Goal: Find contact information: Find contact information

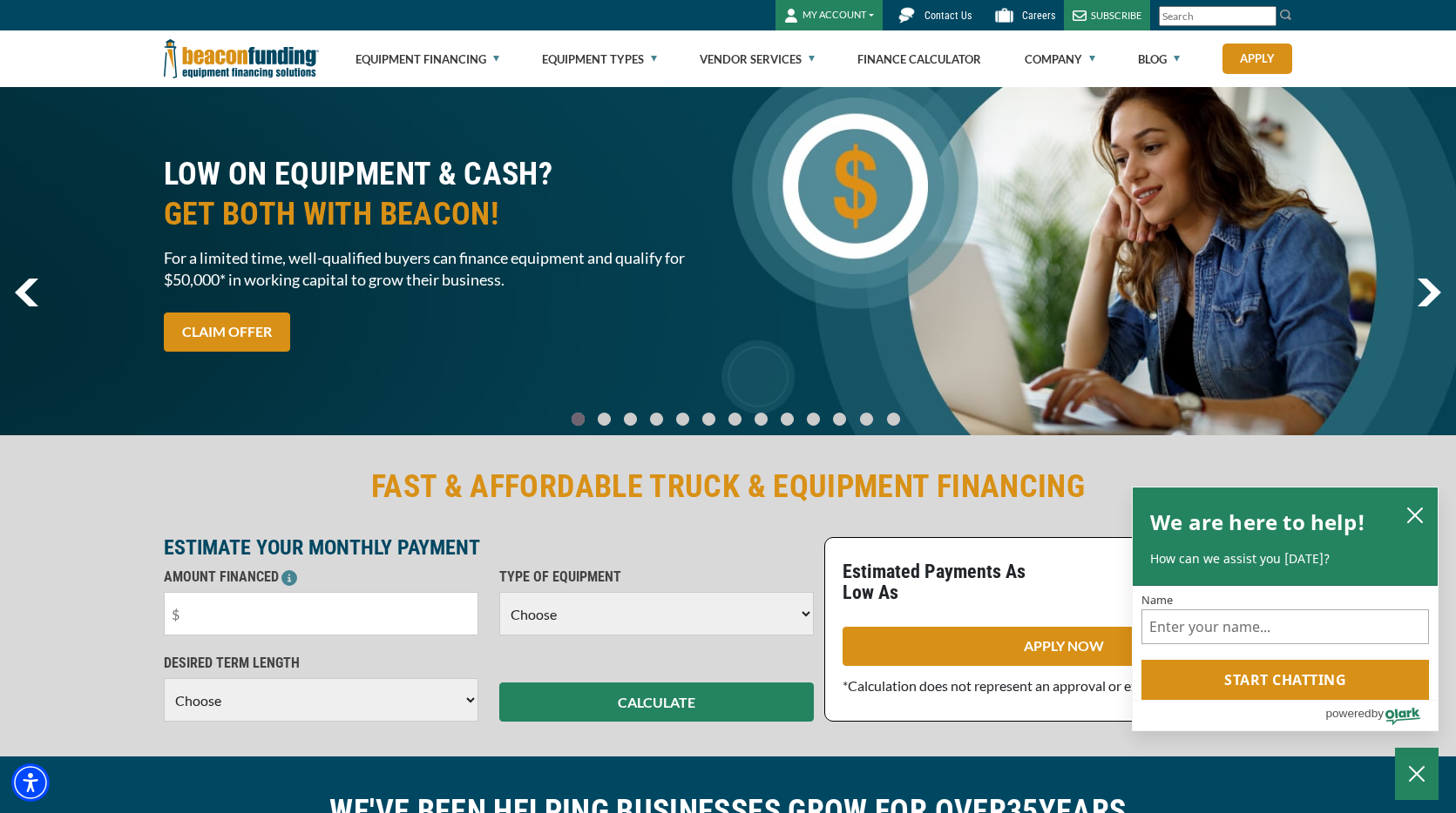
click at [916, 16] on img at bounding box center [906, 15] width 31 height 30
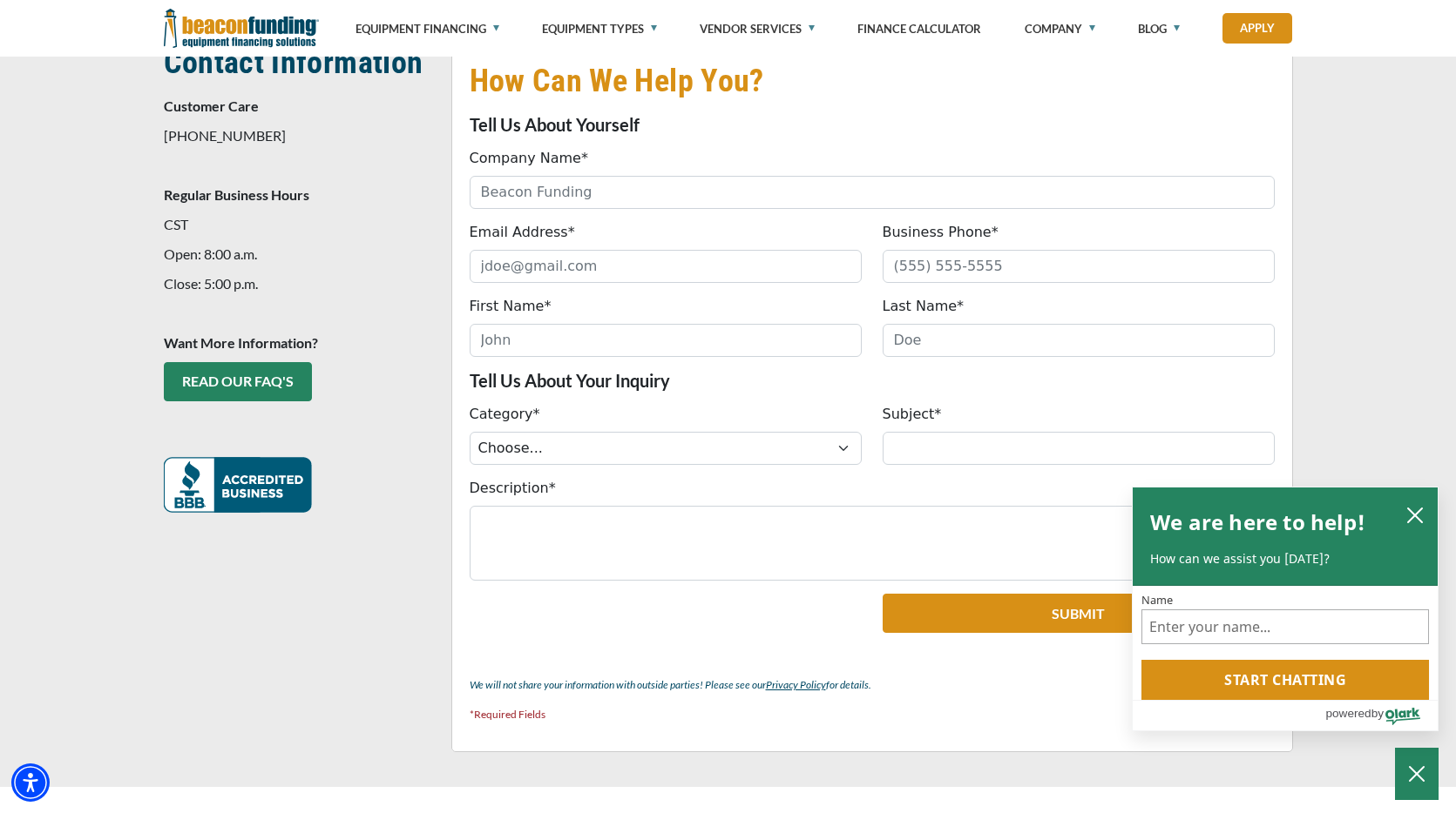
scroll to position [180, 0]
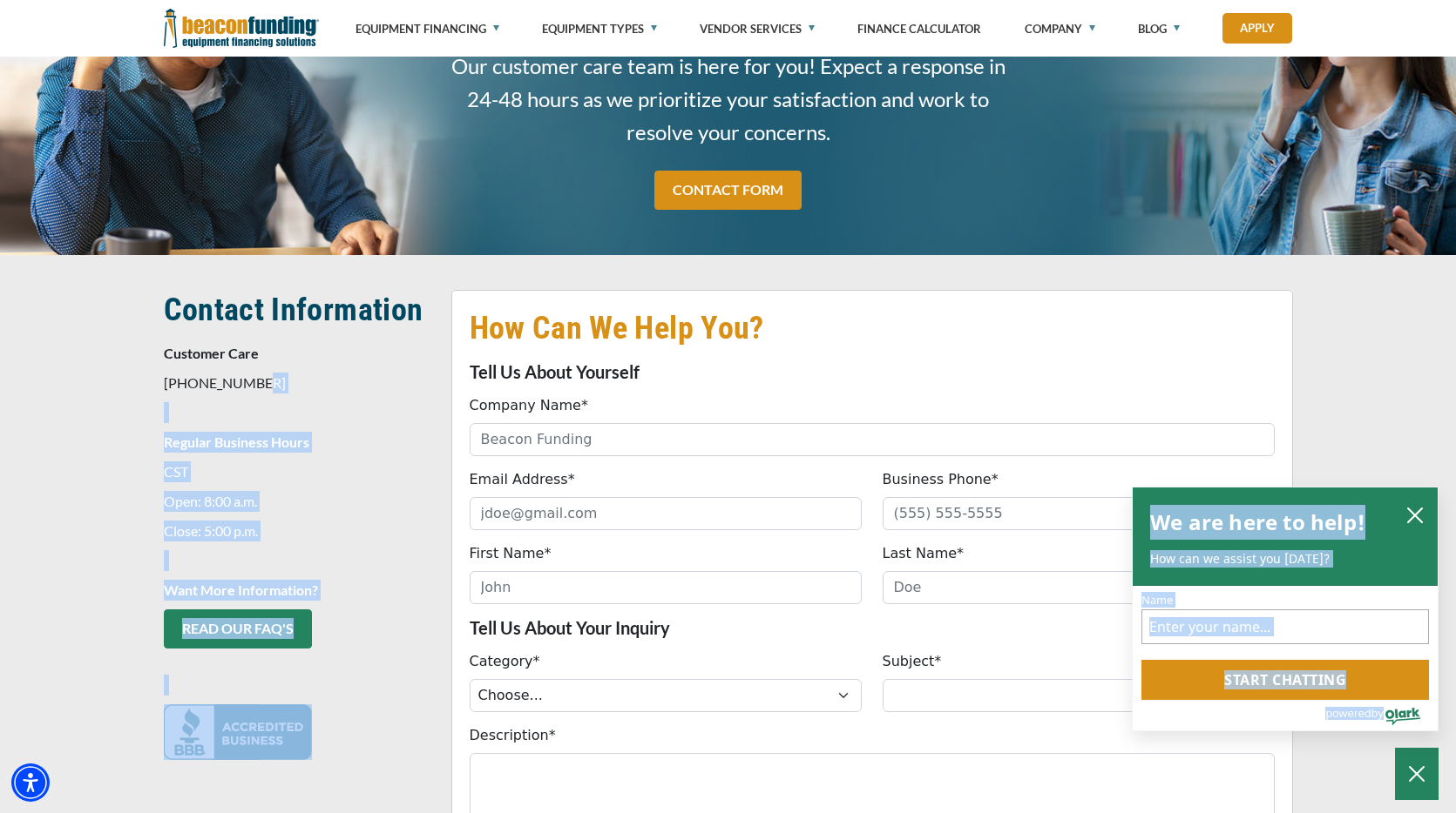
click at [166, 386] on body "Skip to main content Enable accessibility for low vision Open the accessibility…" at bounding box center [728, 226] width 1456 height 813
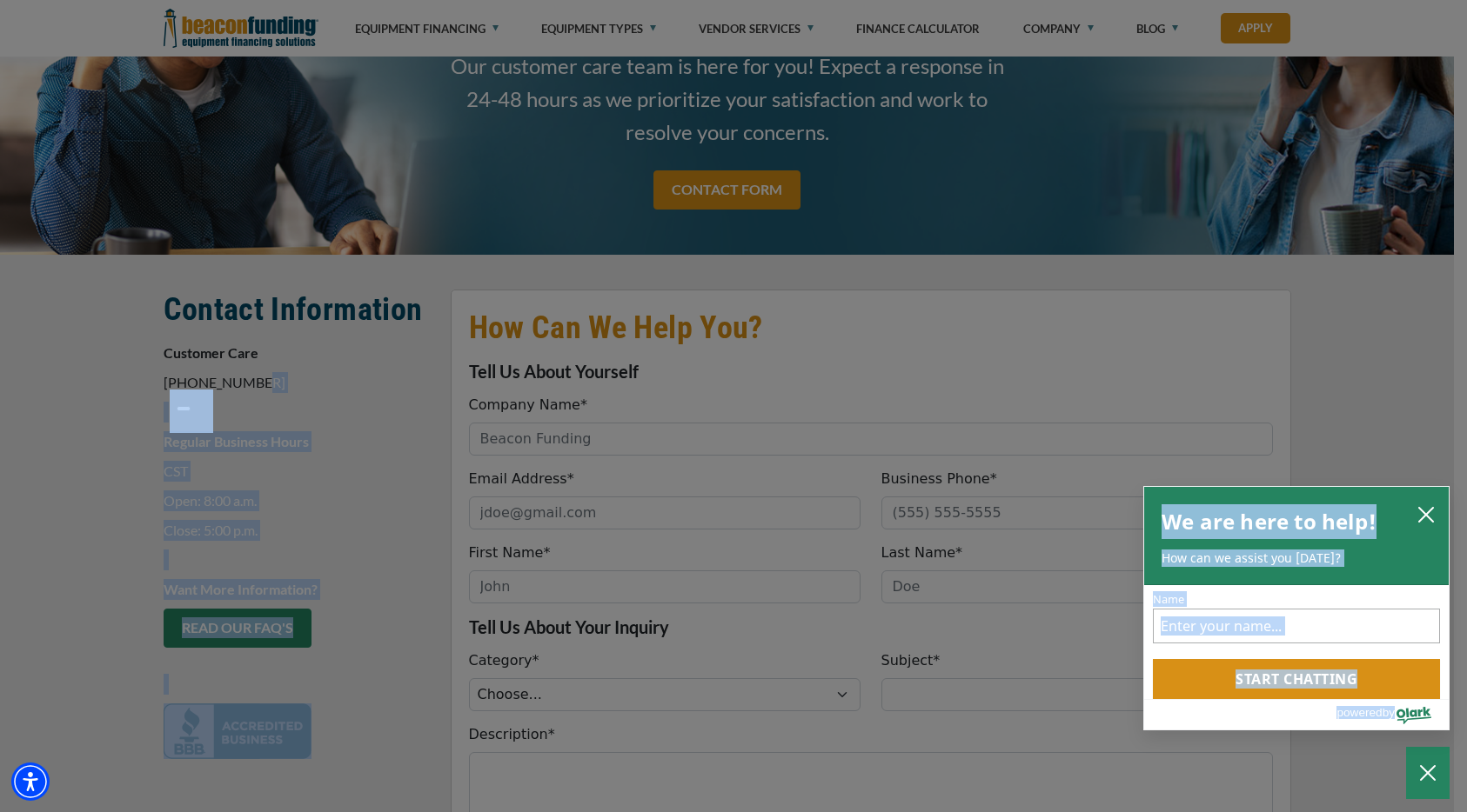
copy body "Regular Business Hours CST Open: 8:00 a.m. Close: 5:00 p.m. Want More Informati…"
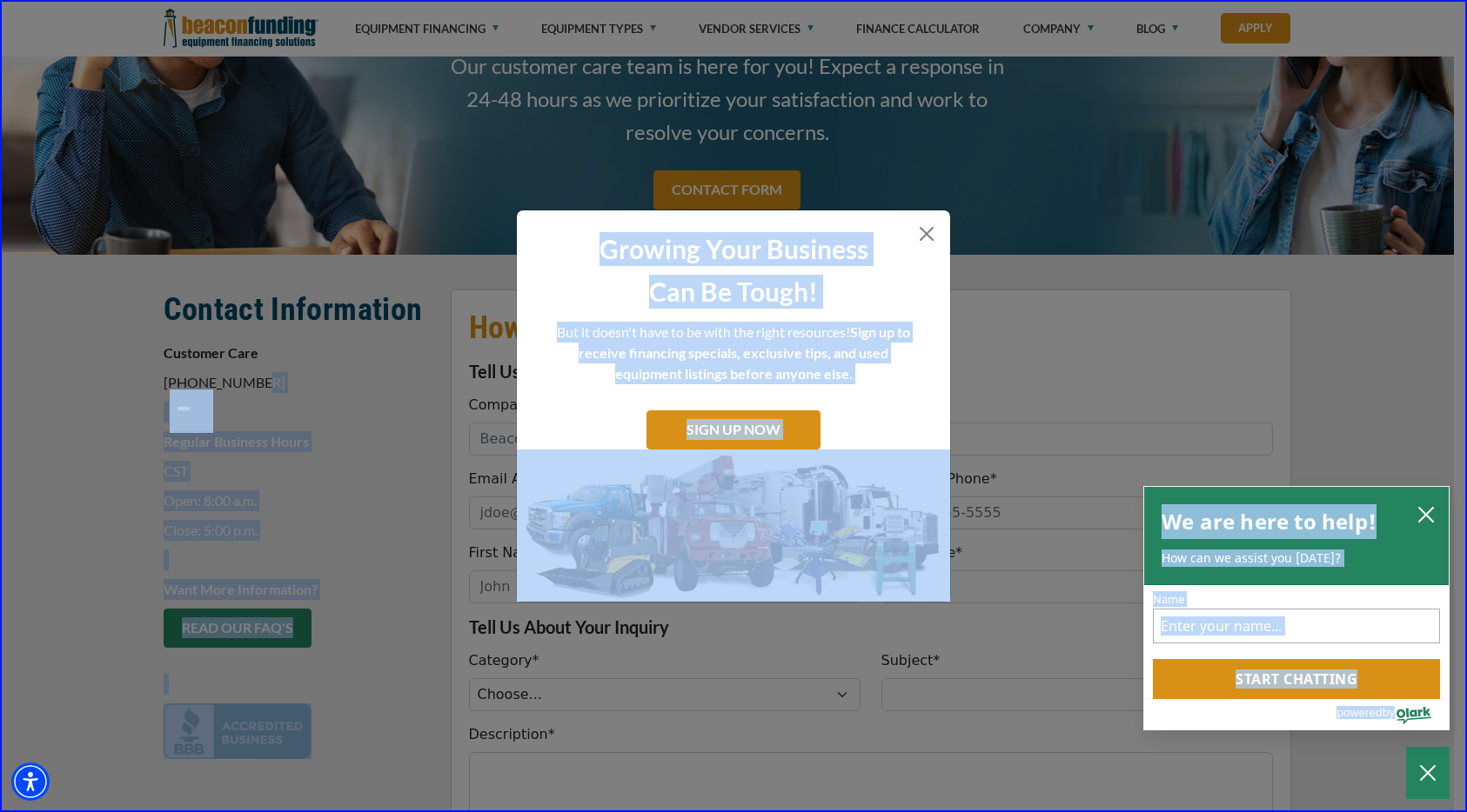
click at [300, 354] on div "Growing Your Business Can Be Tough! But it doesn't have to be with the right re…" at bounding box center [733, 406] width 1467 height 812
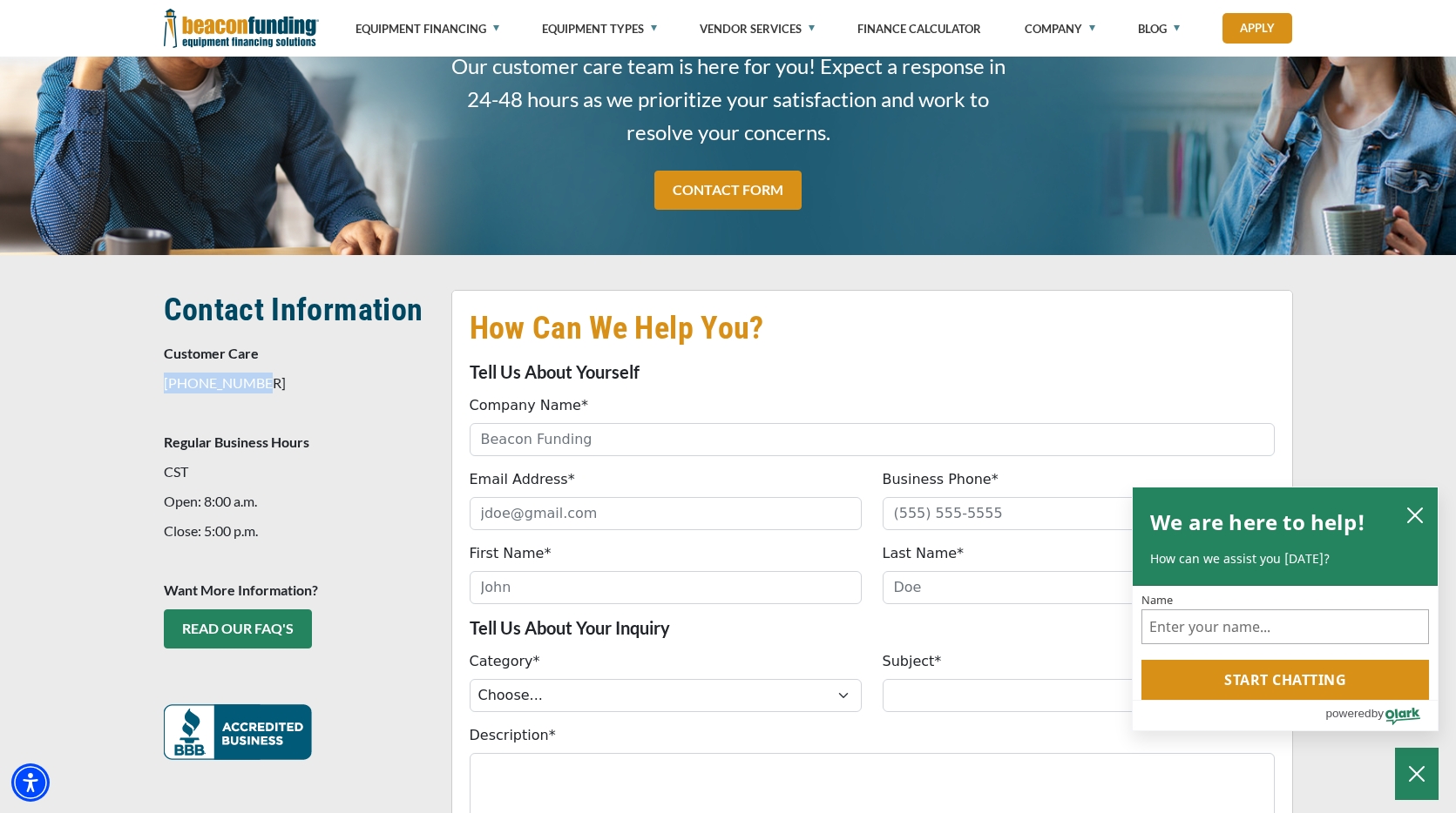
drag, startPoint x: 167, startPoint y: 383, endPoint x: 253, endPoint y: 382, distance: 86.0
click at [253, 382] on p "847-897-2484" at bounding box center [297, 383] width 267 height 21
copy p "847-897-2484"
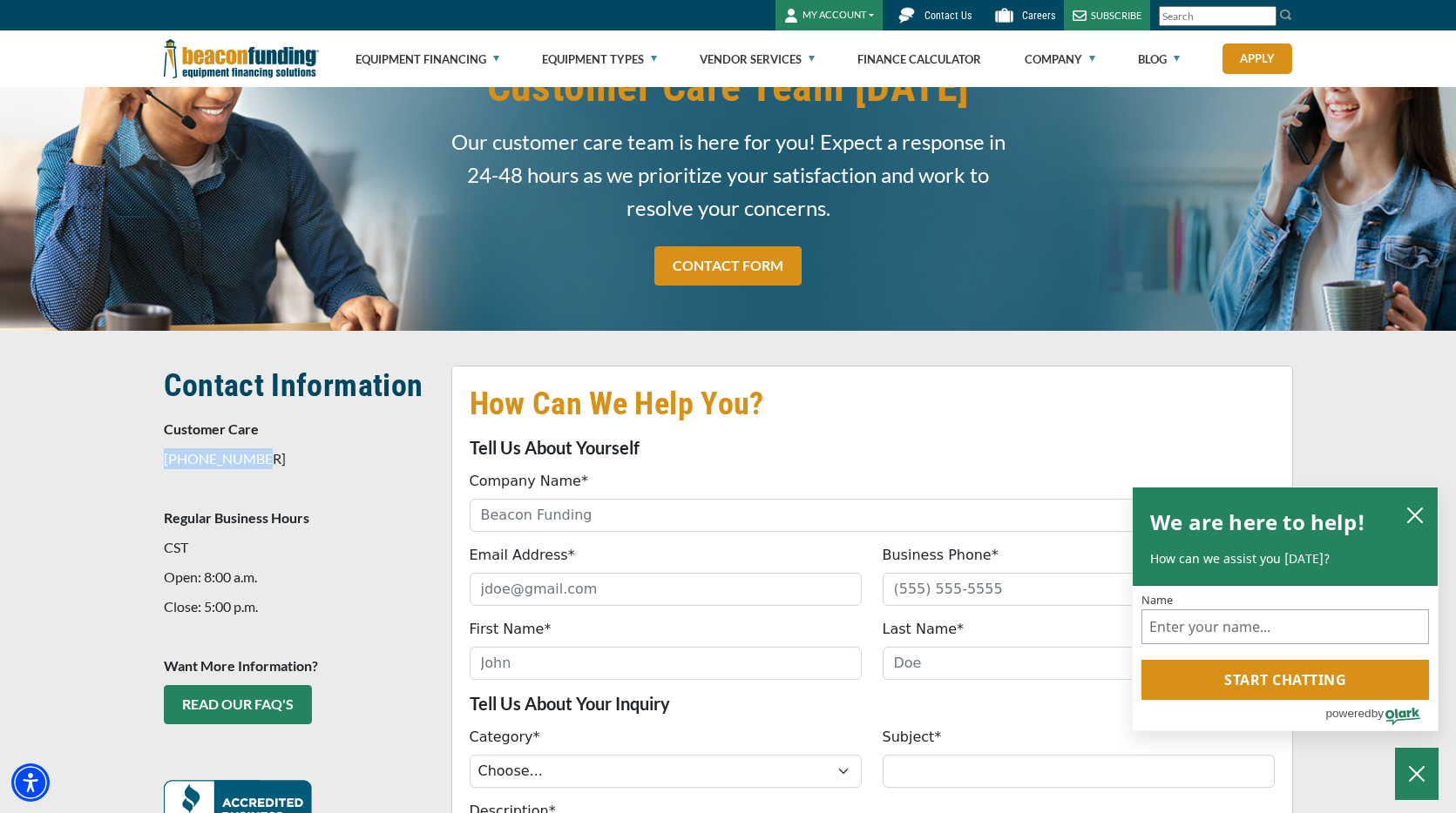
scroll to position [0, 0]
